Goal: Transaction & Acquisition: Download file/media

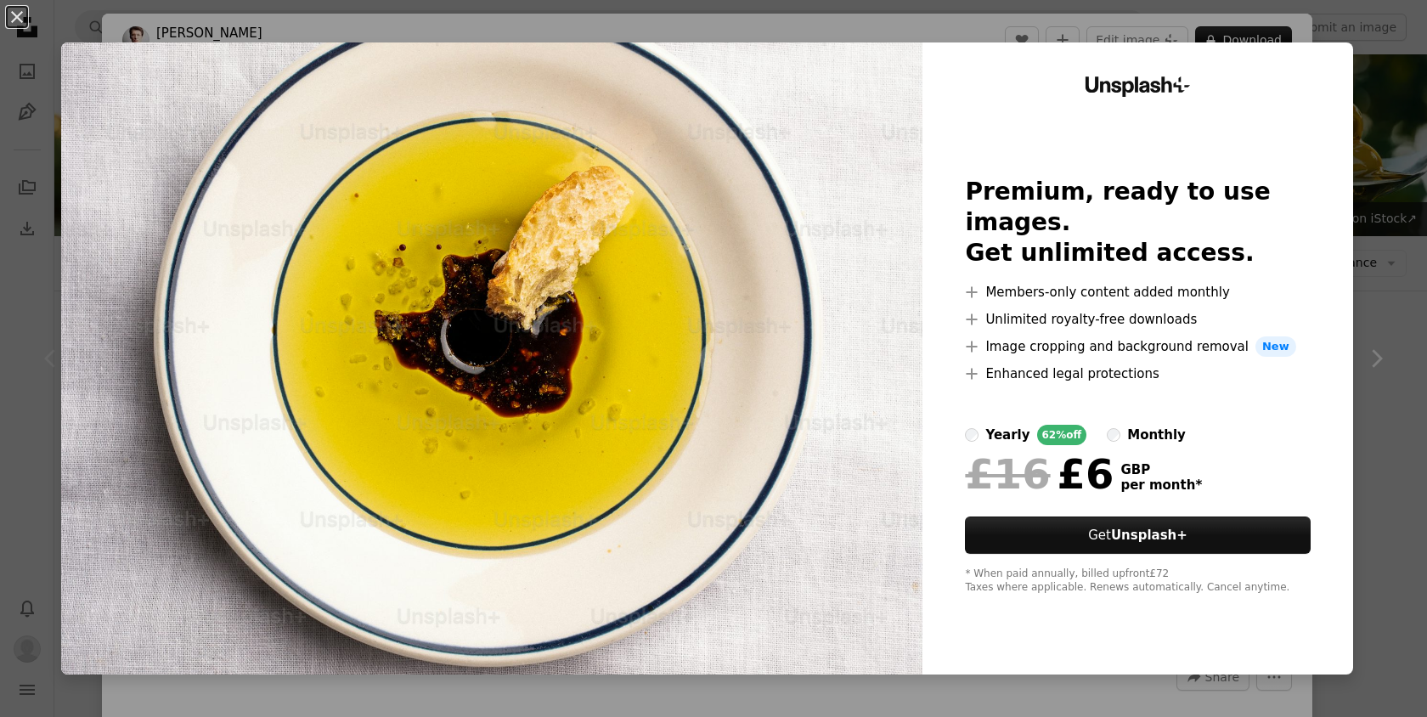
click at [1402, 265] on div "An X shape Unsplash+ Premium, ready to use images. Get unlimited access. A plus…" at bounding box center [713, 358] width 1427 height 717
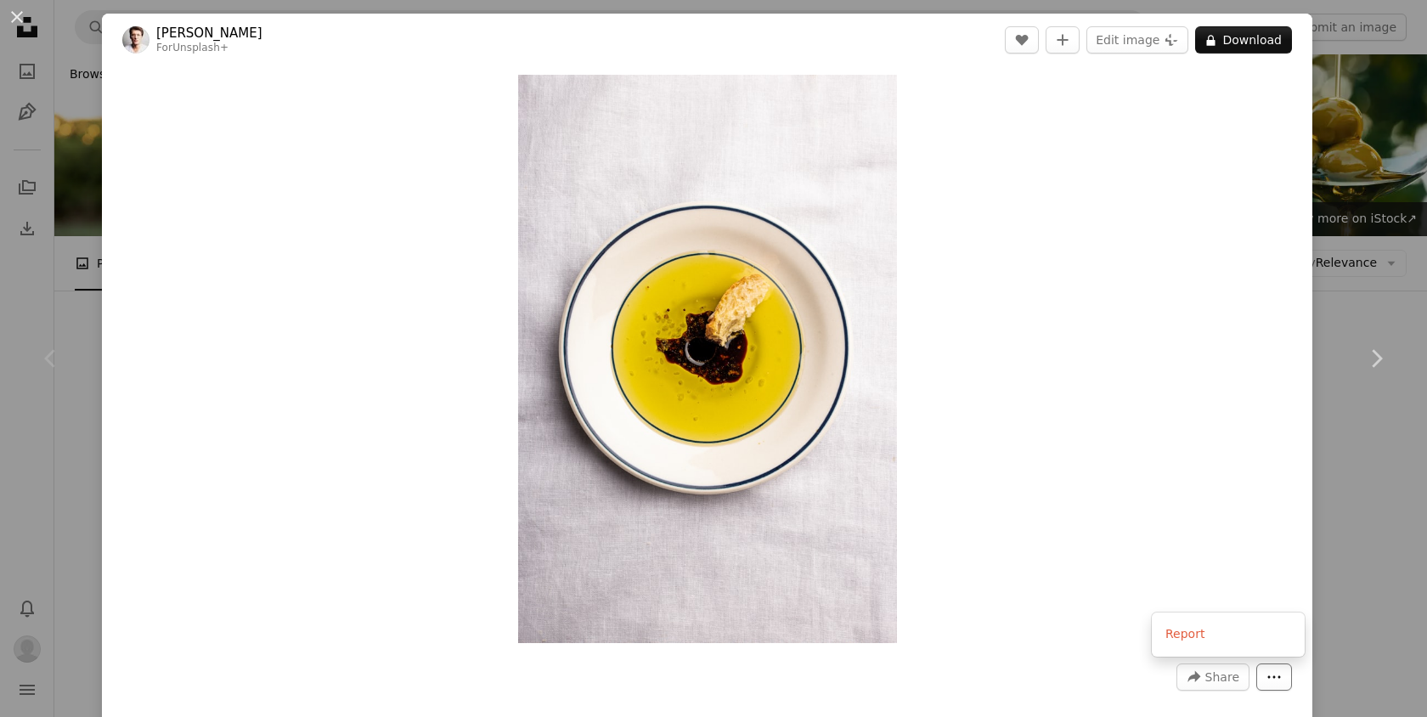
click at [1281, 677] on icon "More Actions" at bounding box center [1274, 677] width 13 height 3
click at [1404, 588] on dialog "An X shape Chevron left Chevron right Thomas Franke For Unsplash+ A heart A plu…" at bounding box center [713, 358] width 1427 height 717
click at [14, 7] on button "An X shape" at bounding box center [17, 17] width 20 height 20
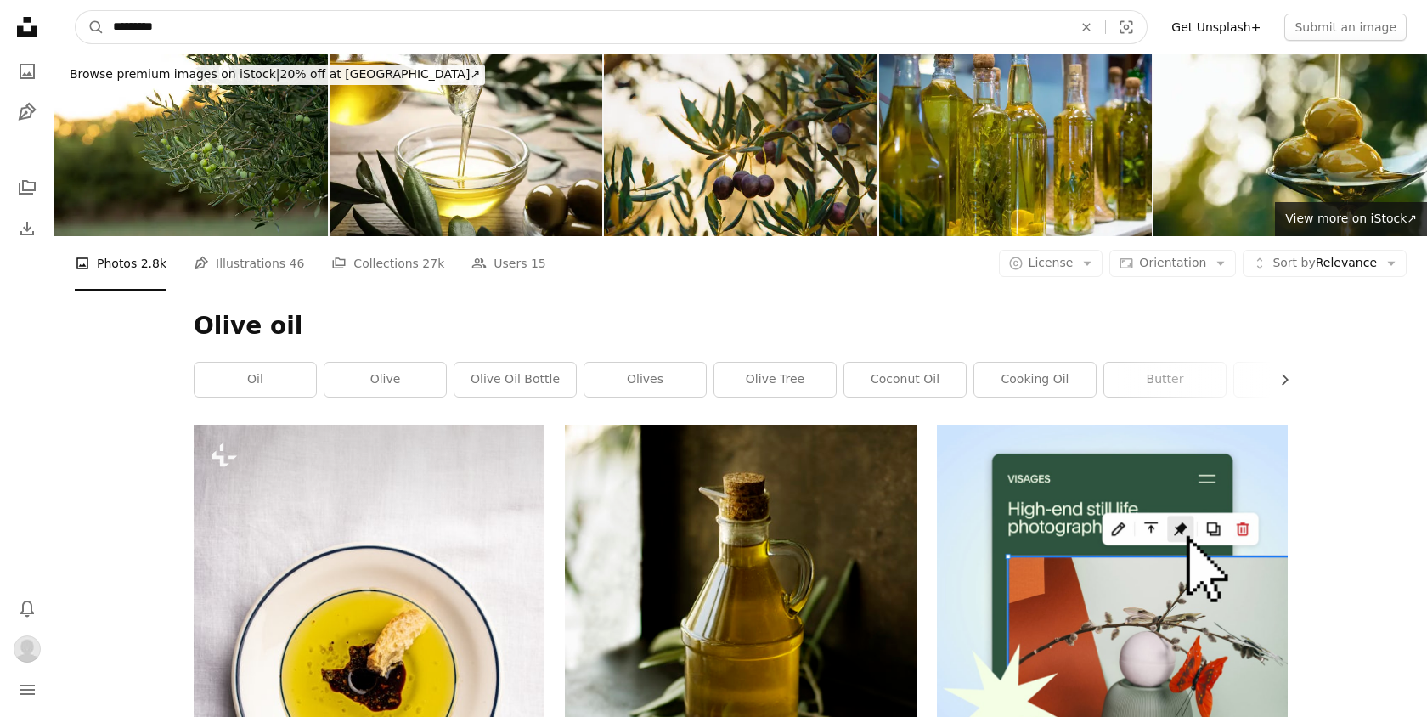
click at [113, 26] on input "*********" at bounding box center [585, 27] width 963 height 32
click at [76, 11] on button "A magnifying glass" at bounding box center [90, 27] width 29 height 32
click at [1056, 30] on input "*********" at bounding box center [585, 27] width 963 height 32
click at [76, 11] on button "A magnifying glass" at bounding box center [90, 27] width 29 height 32
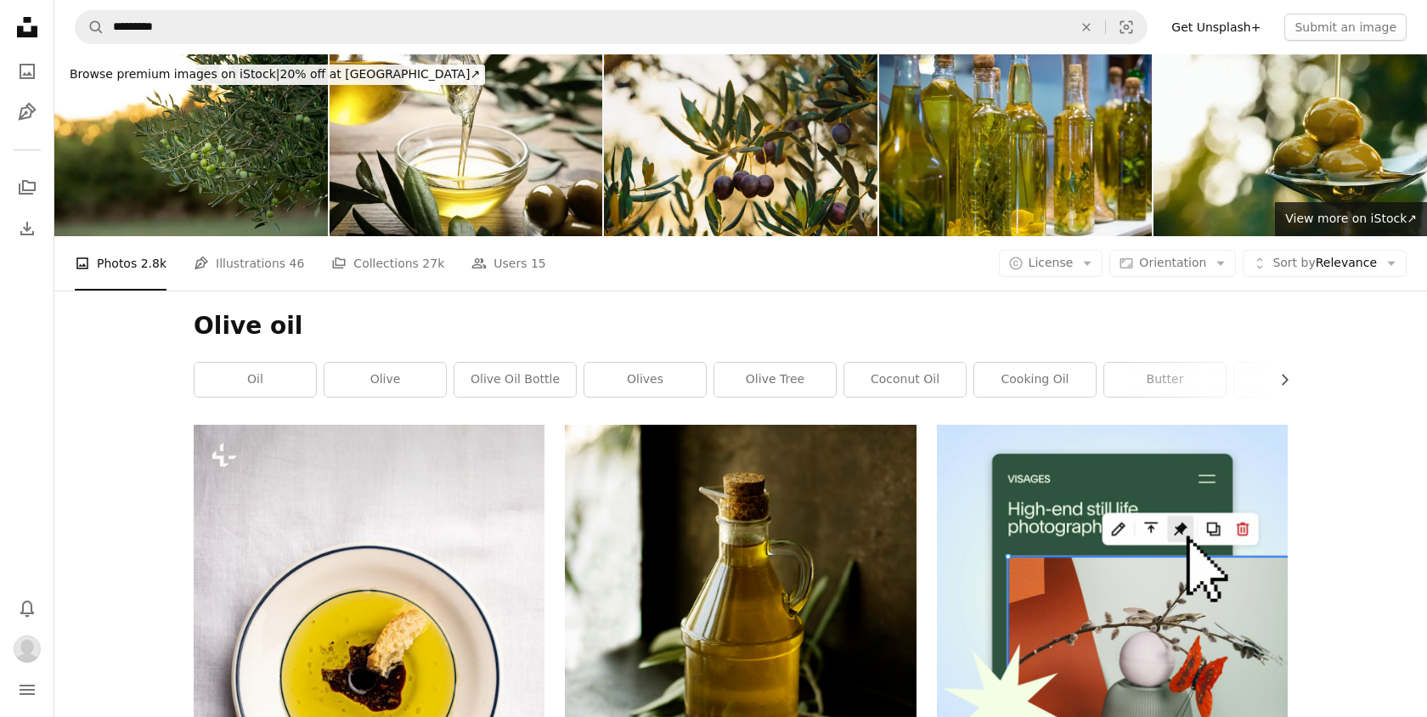
click at [25, 37] on icon at bounding box center [27, 27] width 20 height 20
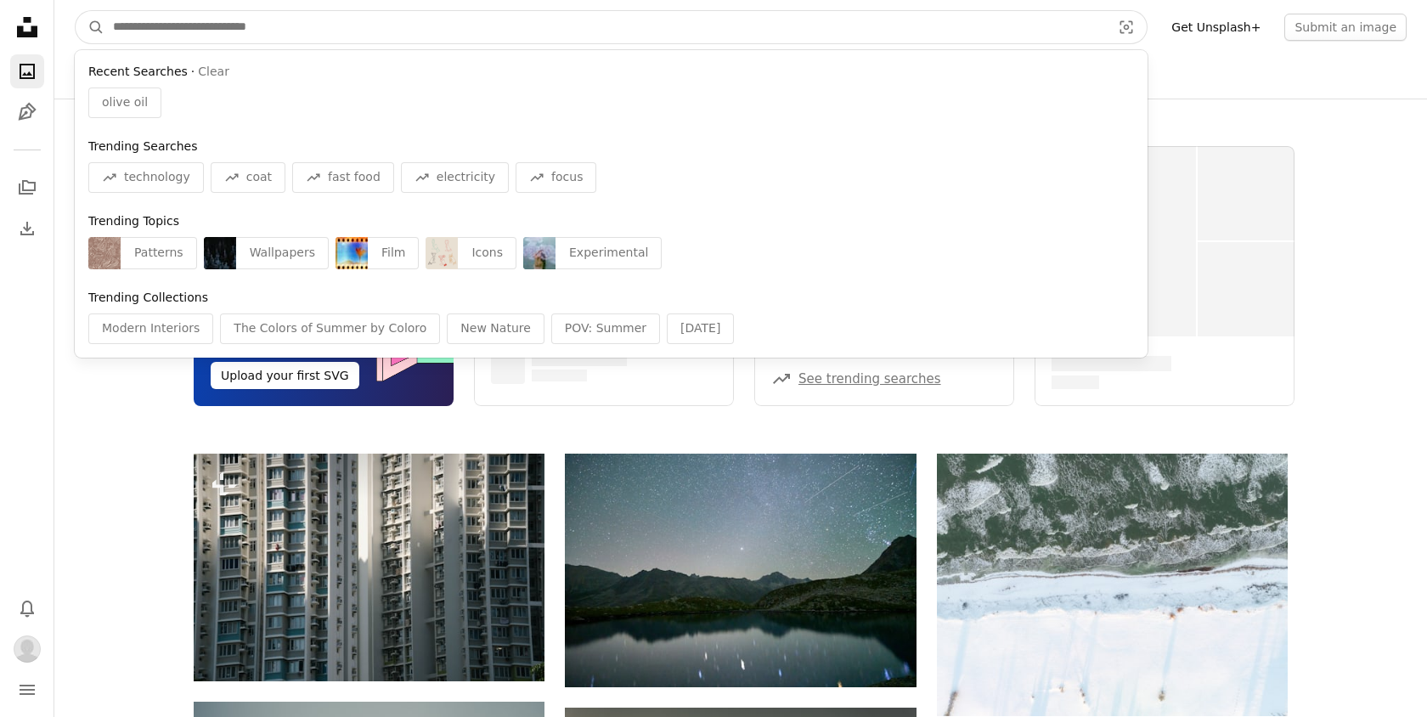
click at [252, 35] on input "Find visuals sitewide" at bounding box center [604, 27] width 1001 height 32
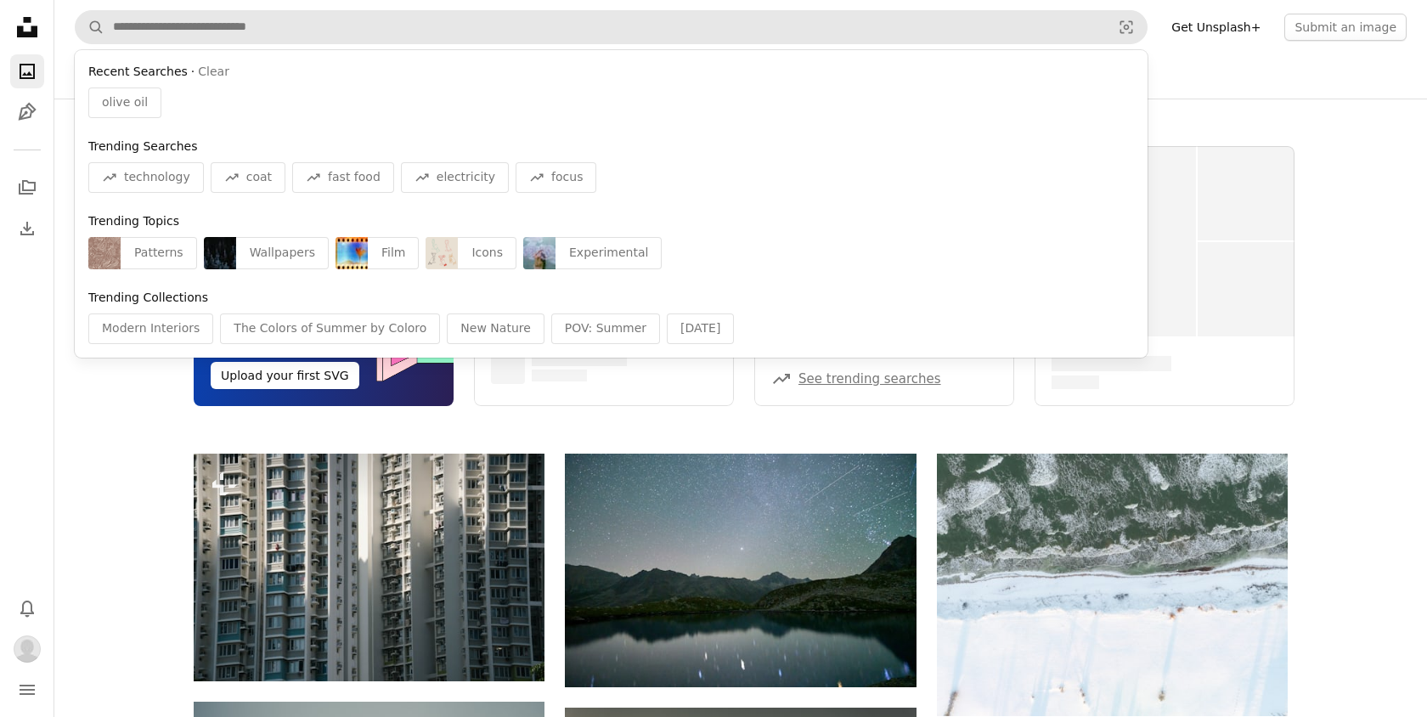
click at [132, 98] on span "olive oil" at bounding box center [125, 102] width 46 height 17
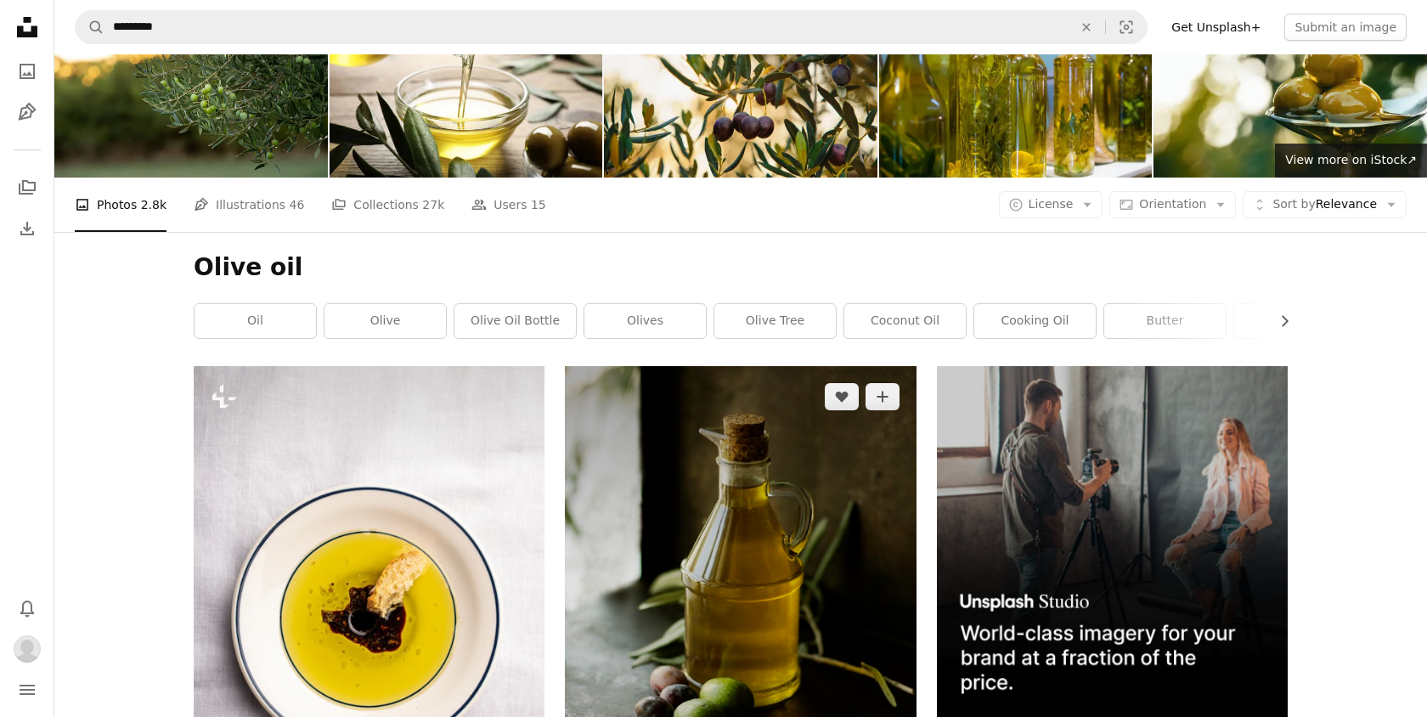
scroll to position [53, 0]
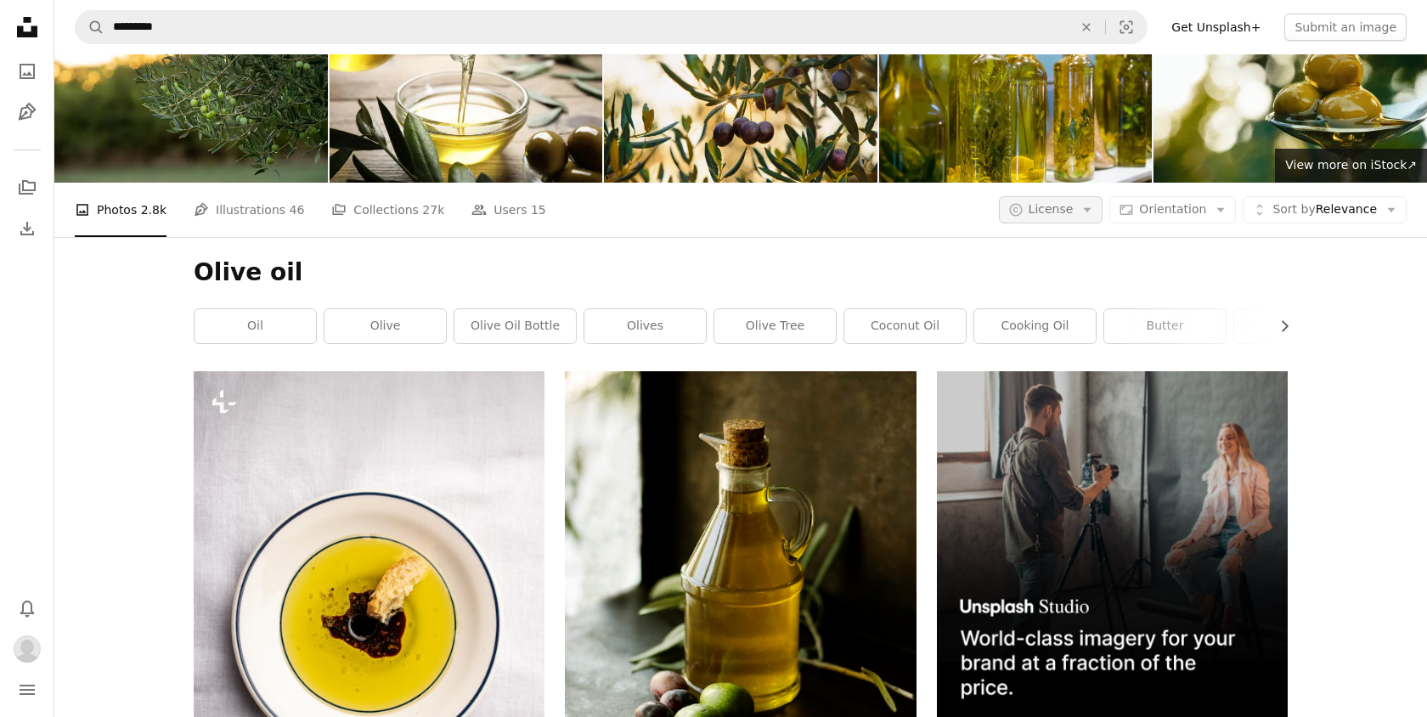
click at [1095, 203] on icon "Arrow down" at bounding box center [1086, 209] width 15 height 15
click at [1065, 353] on span "Free" at bounding box center [1096, 345] width 104 height 17
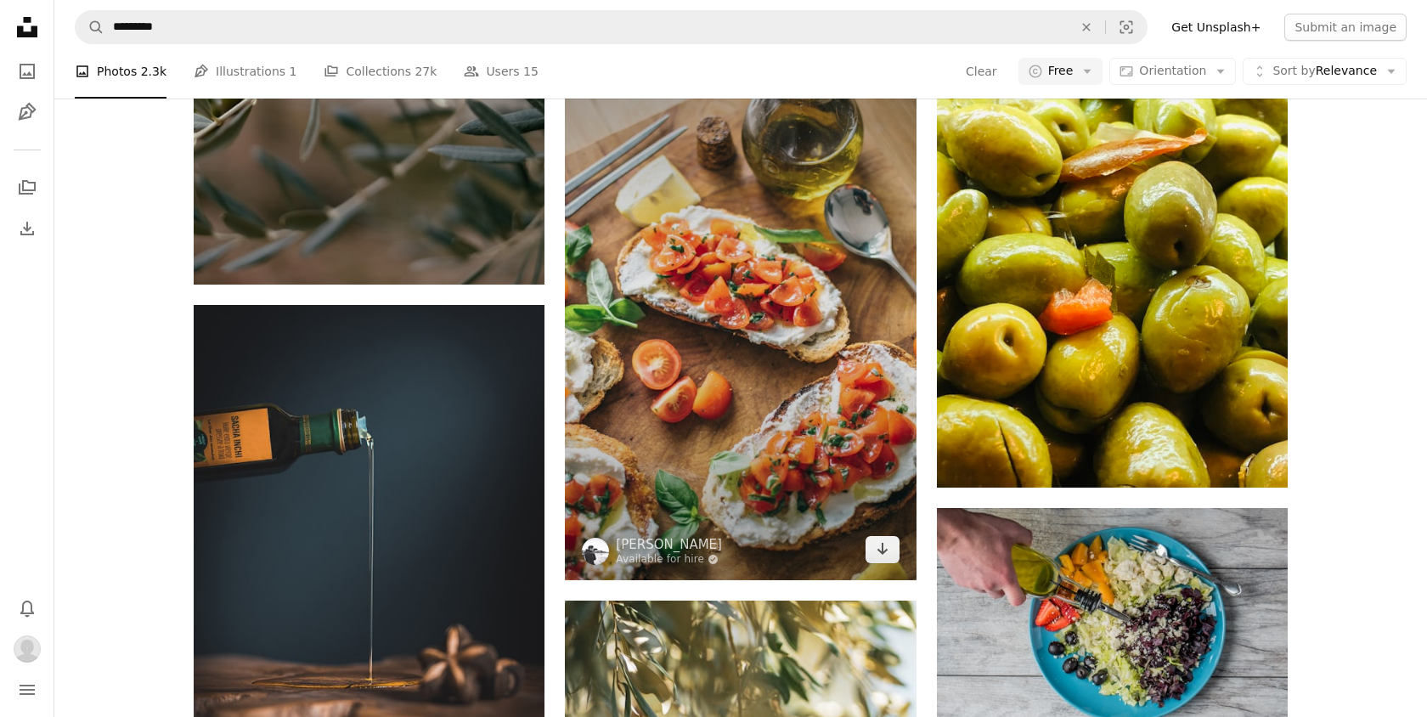
scroll to position [1435, 0]
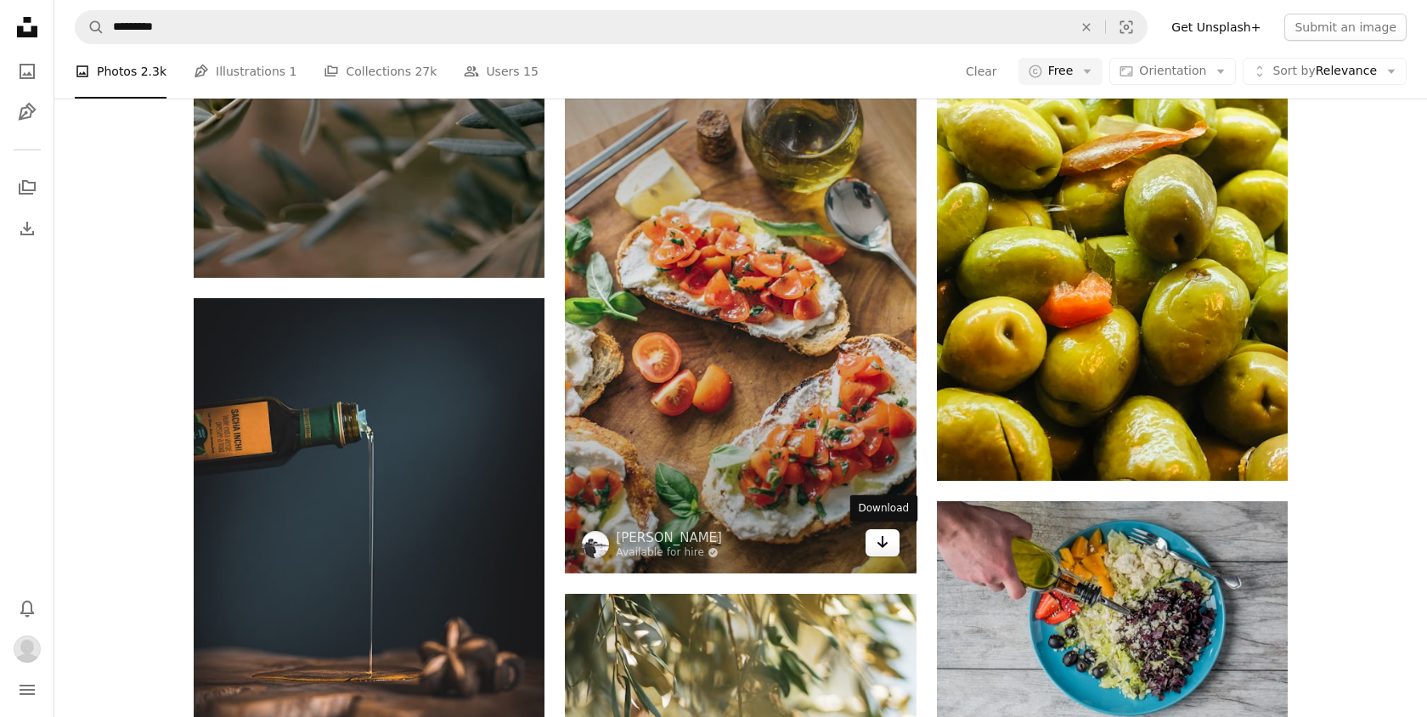
click at [886, 543] on icon "Arrow pointing down" at bounding box center [882, 542] width 14 height 20
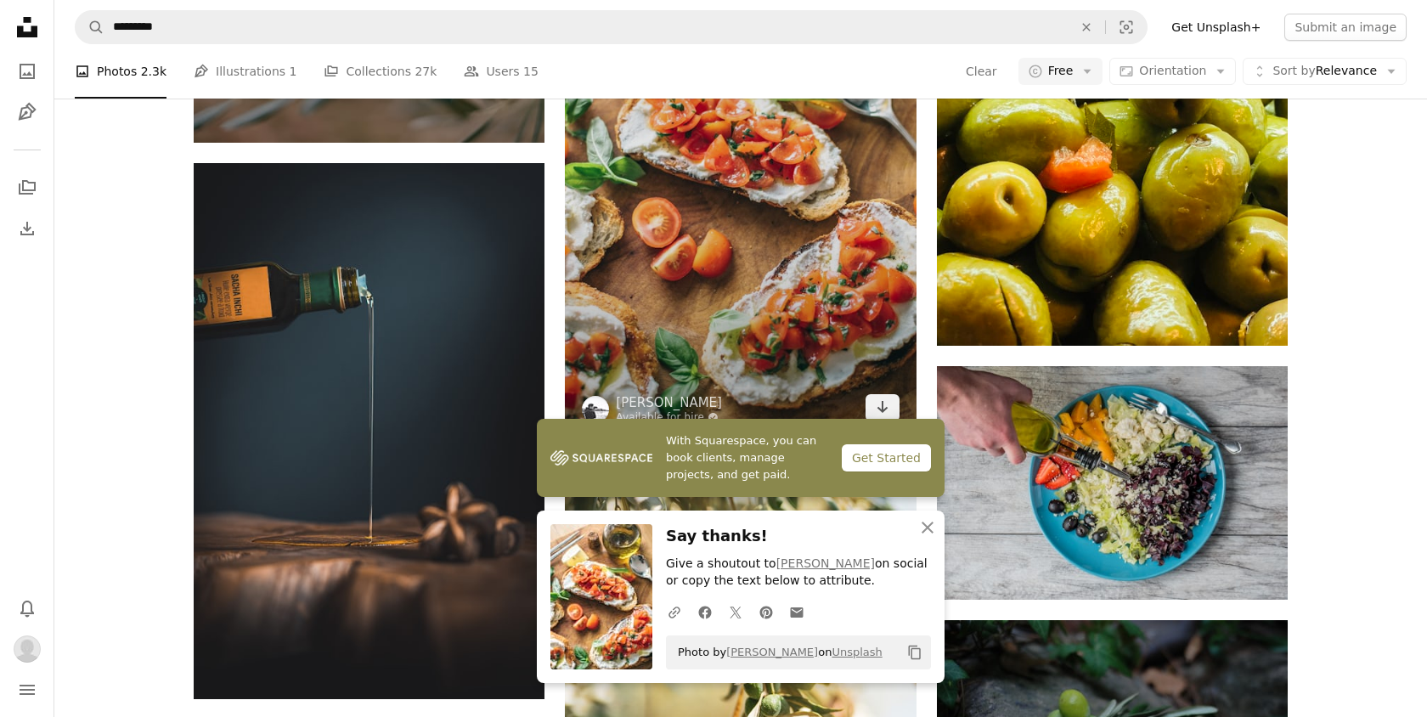
scroll to position [1671, 0]
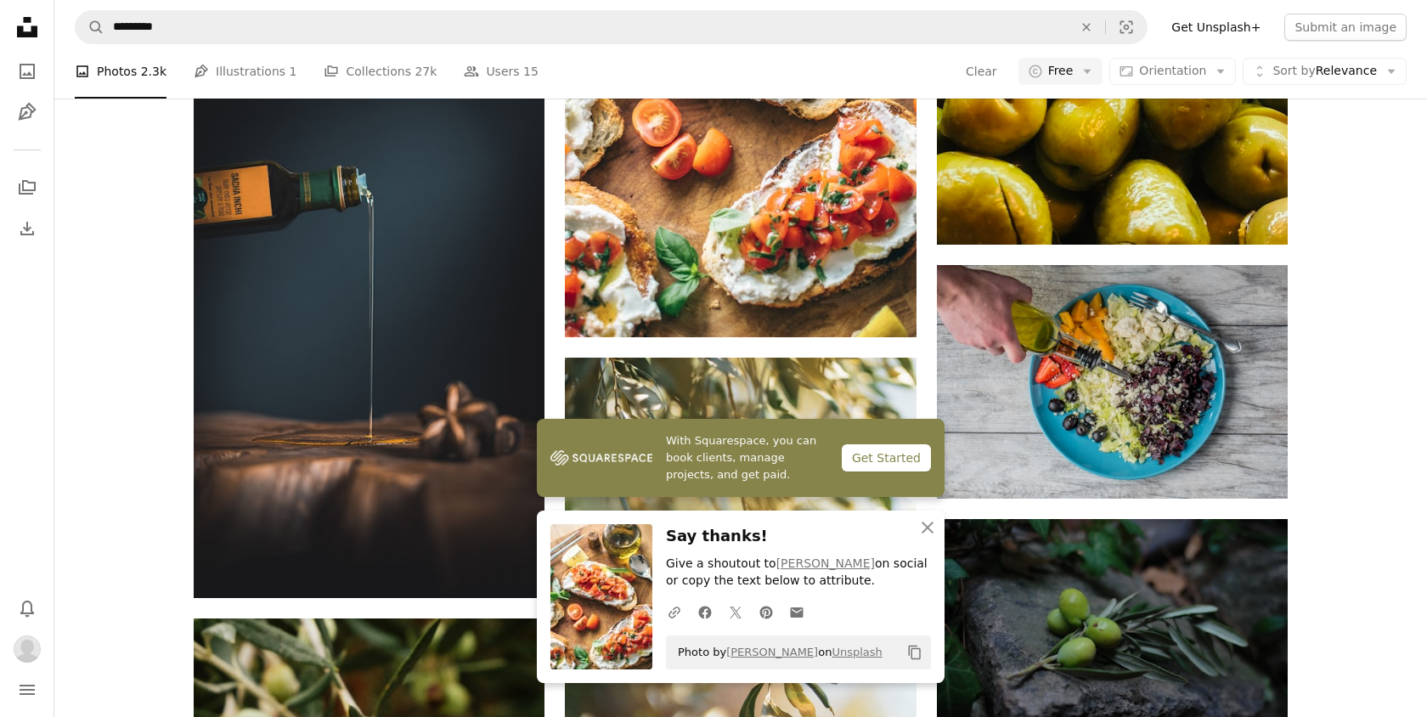
click at [1354, 435] on div "A heart A plus sign Roberta Sorge Arrow pointing down A heart A plus sign Lucio…" at bounding box center [740, 535] width 1372 height 3564
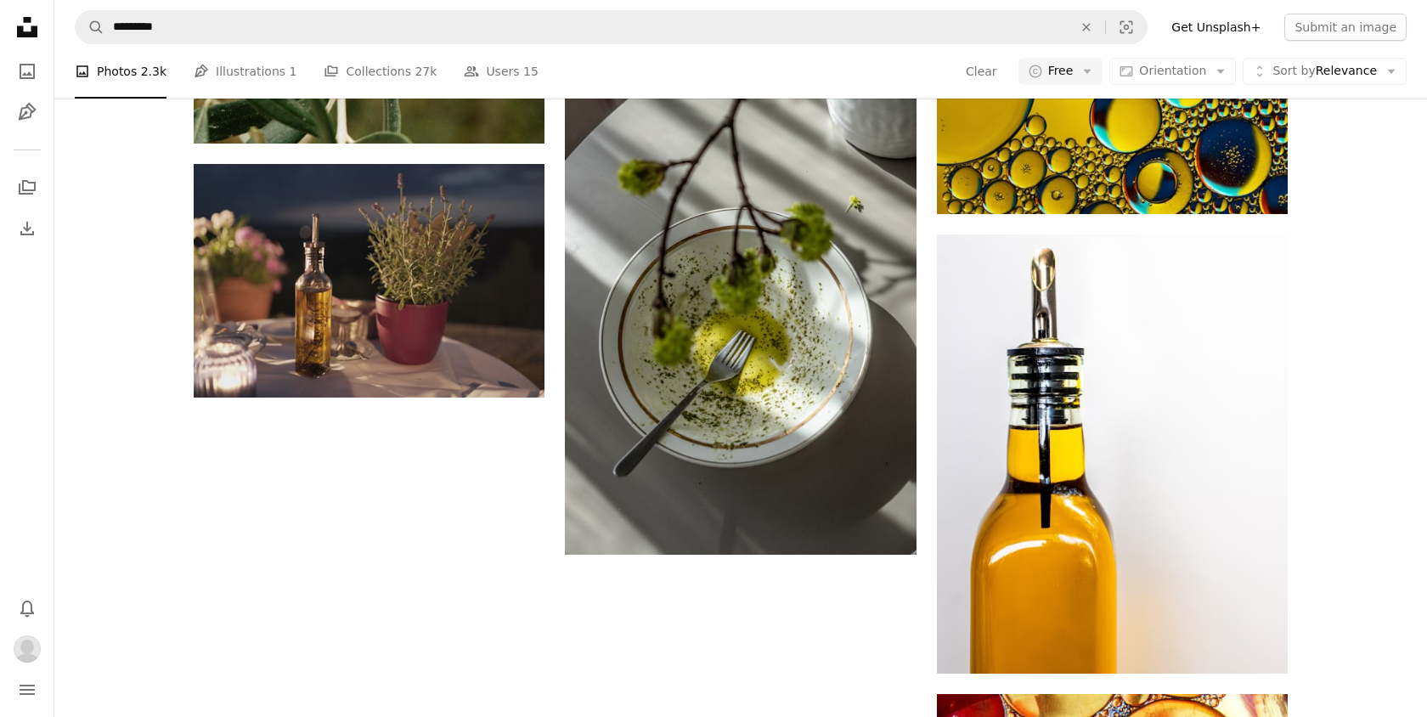
scroll to position [2746, 0]
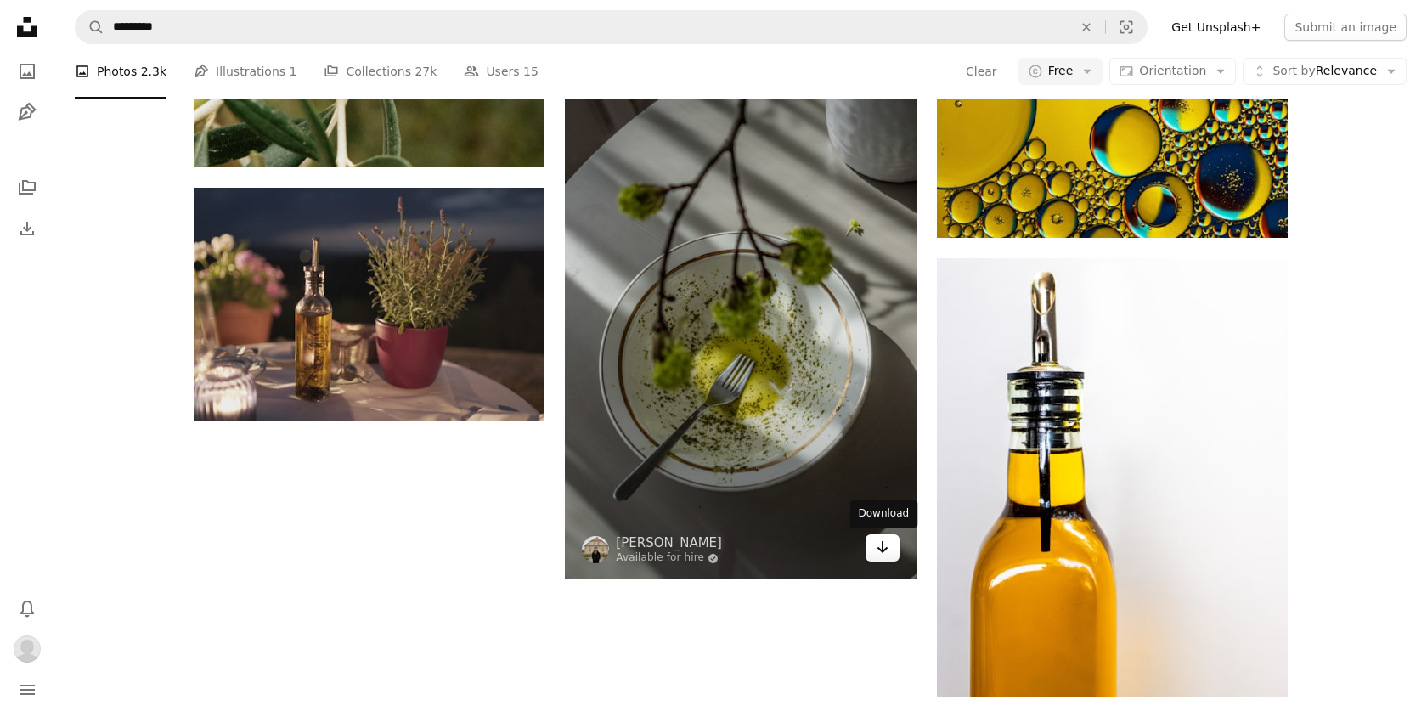
click at [889, 554] on link "Arrow pointing down" at bounding box center [882, 547] width 34 height 27
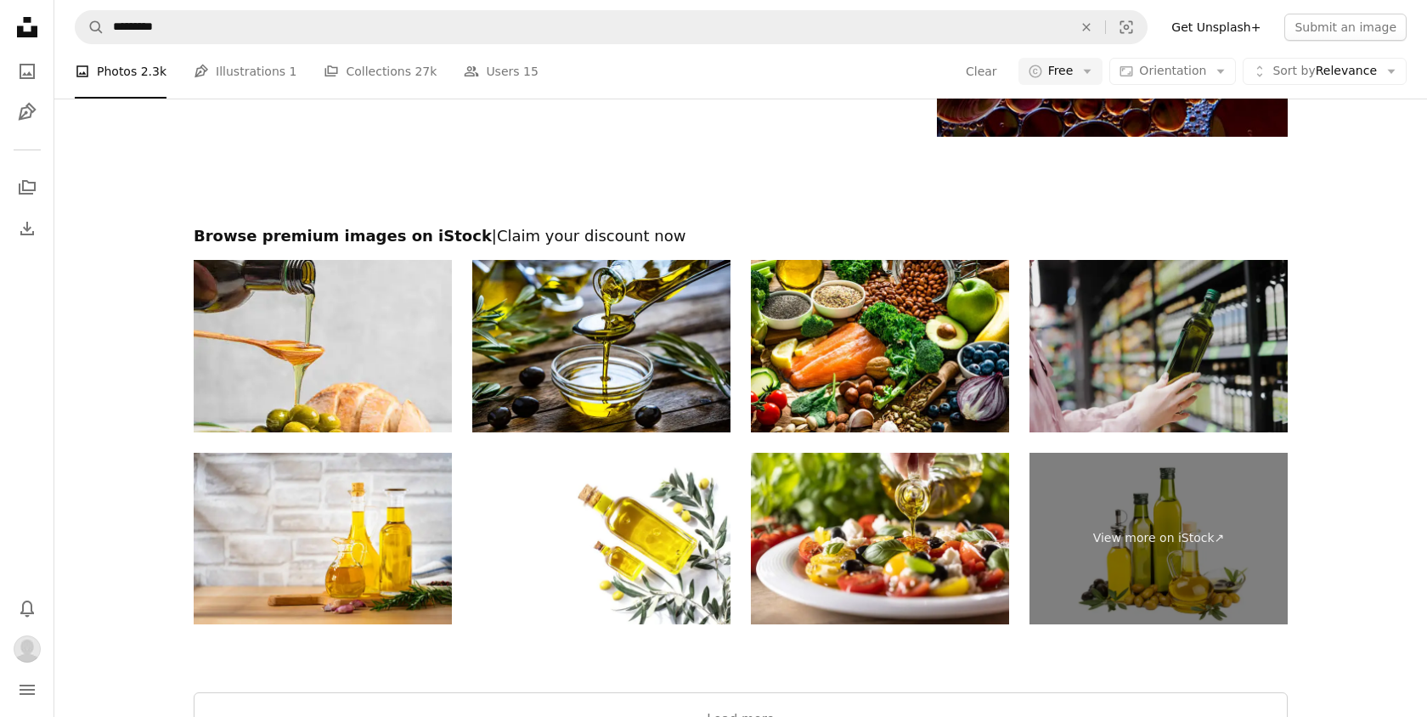
scroll to position [3848, 0]
